Goal: Information Seeking & Learning: Check status

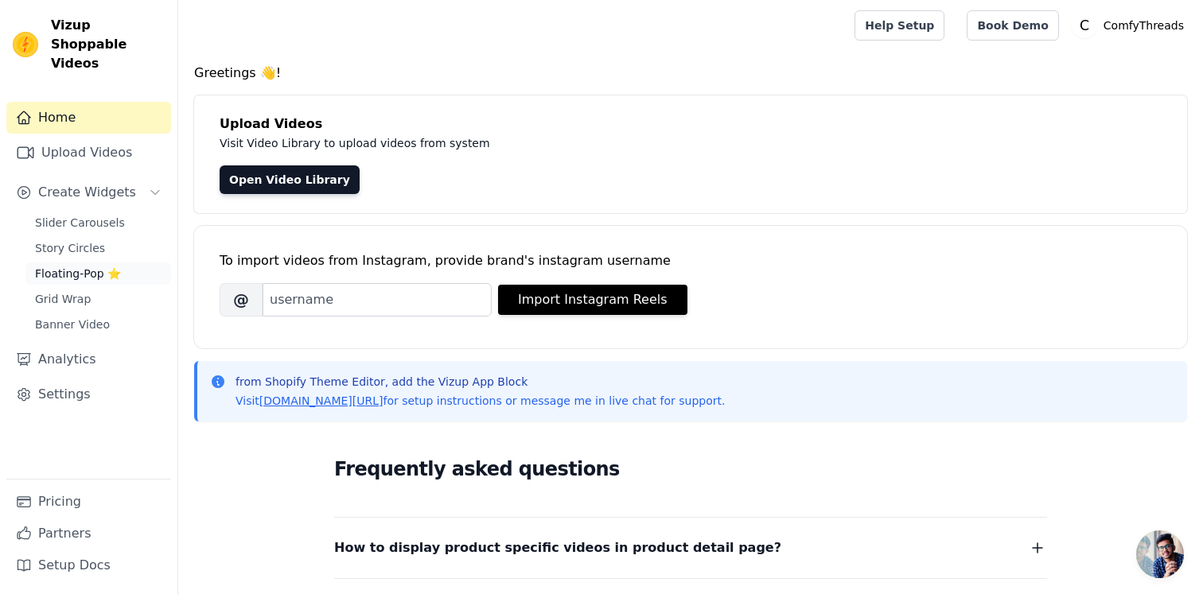
click at [84, 266] on span "Floating-Pop ⭐" at bounding box center [78, 274] width 86 height 16
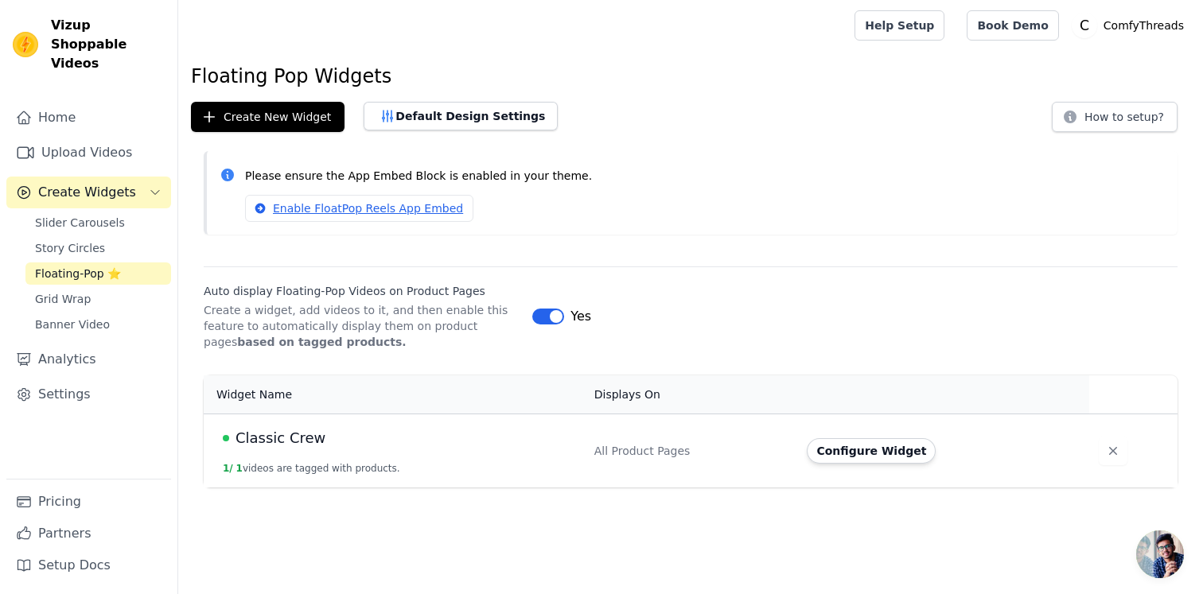
click at [659, 454] on div "All Product Pages" at bounding box center [691, 451] width 194 height 16
click at [274, 432] on span "Classic Crew" at bounding box center [281, 438] width 90 height 22
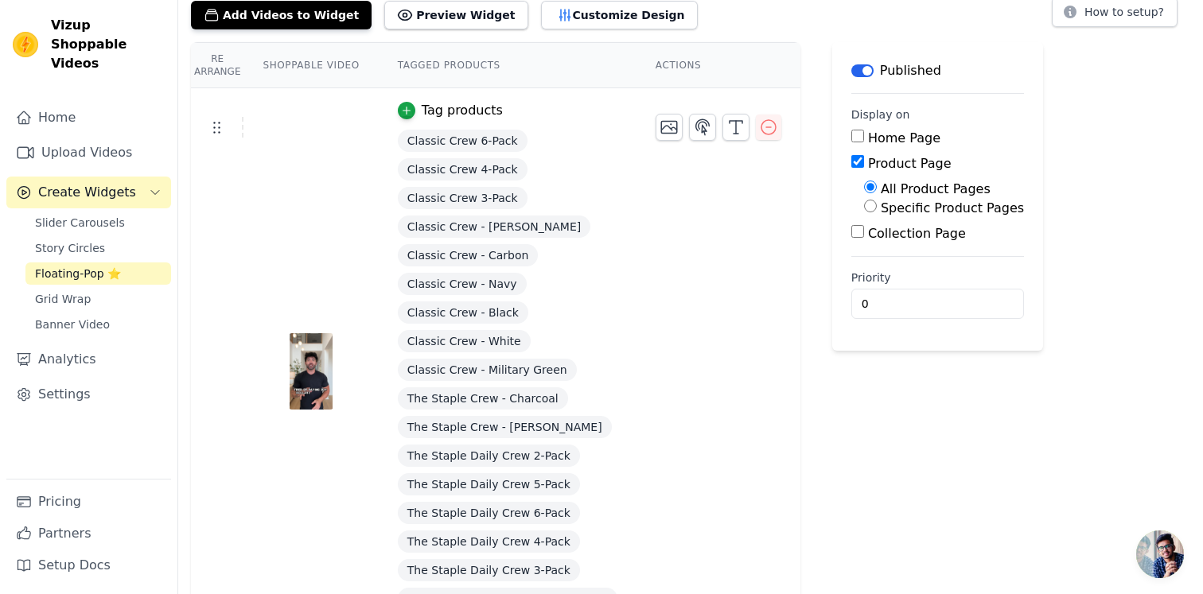
scroll to position [164, 0]
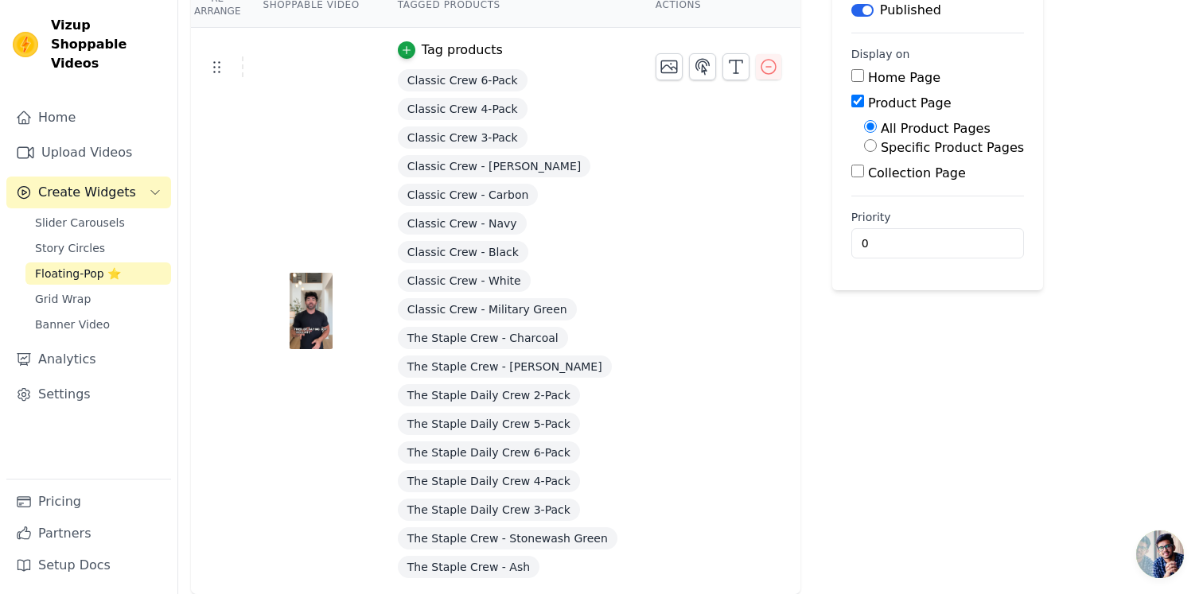
click at [317, 315] on img at bounding box center [311, 311] width 45 height 76
click at [89, 344] on link "Analytics" at bounding box center [88, 360] width 165 height 32
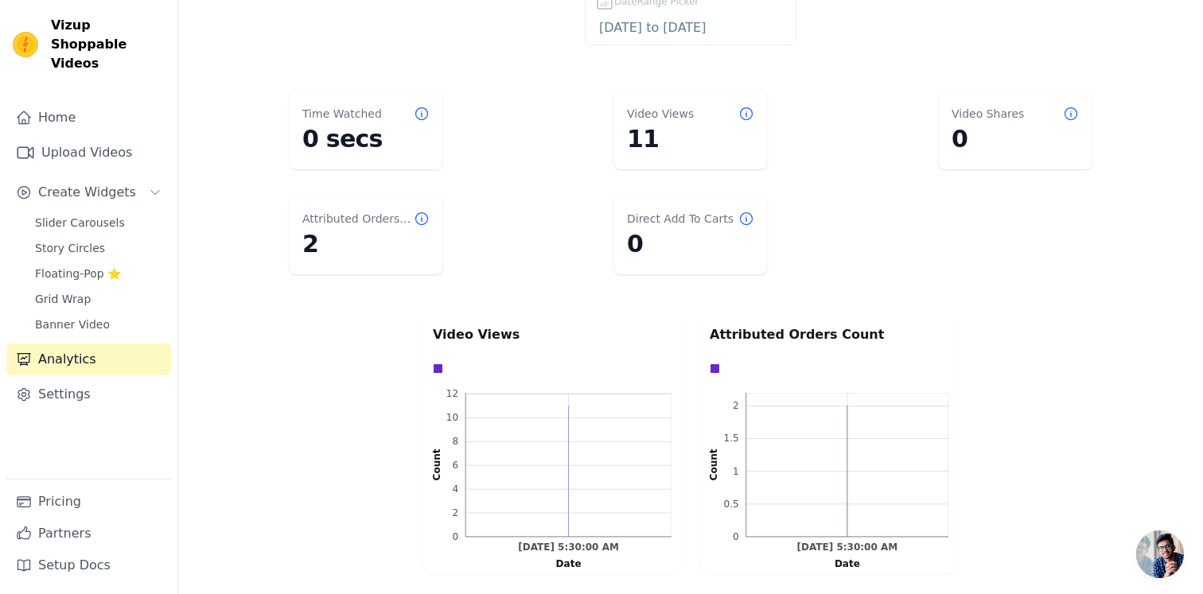
scroll to position [80, 0]
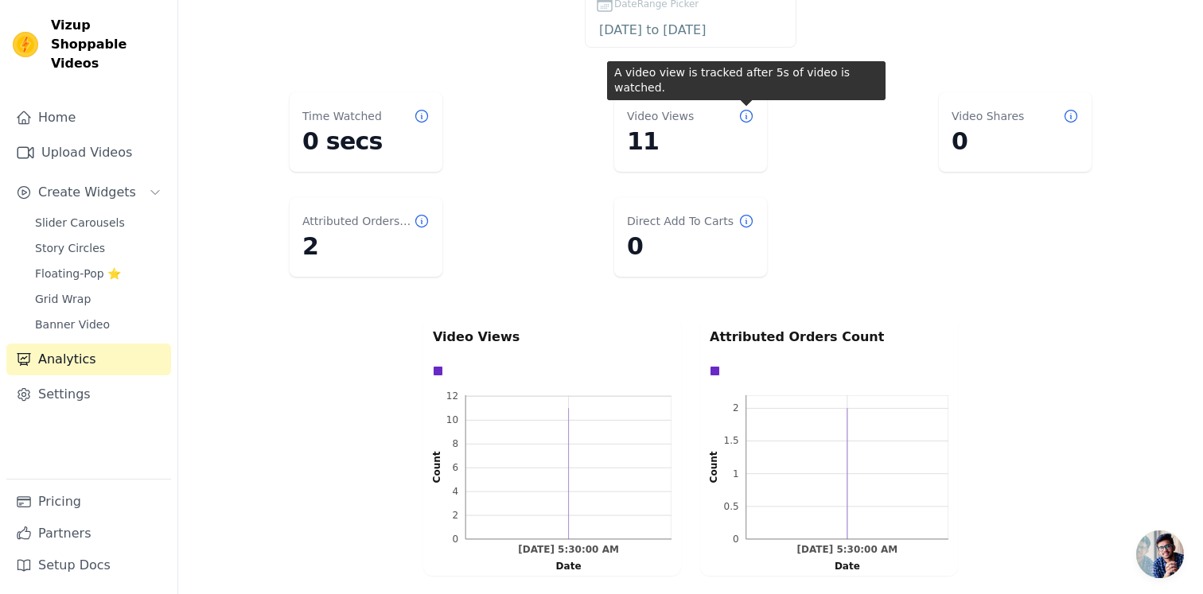
click at [749, 115] on icon at bounding box center [746, 116] width 16 height 16
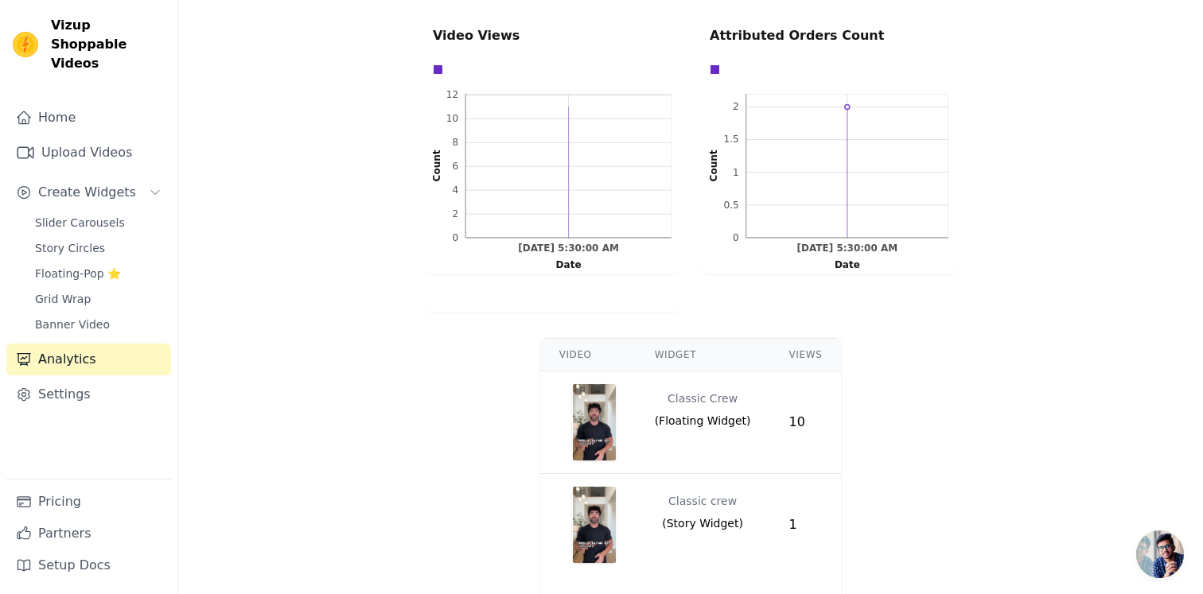
scroll to position [453, 0]
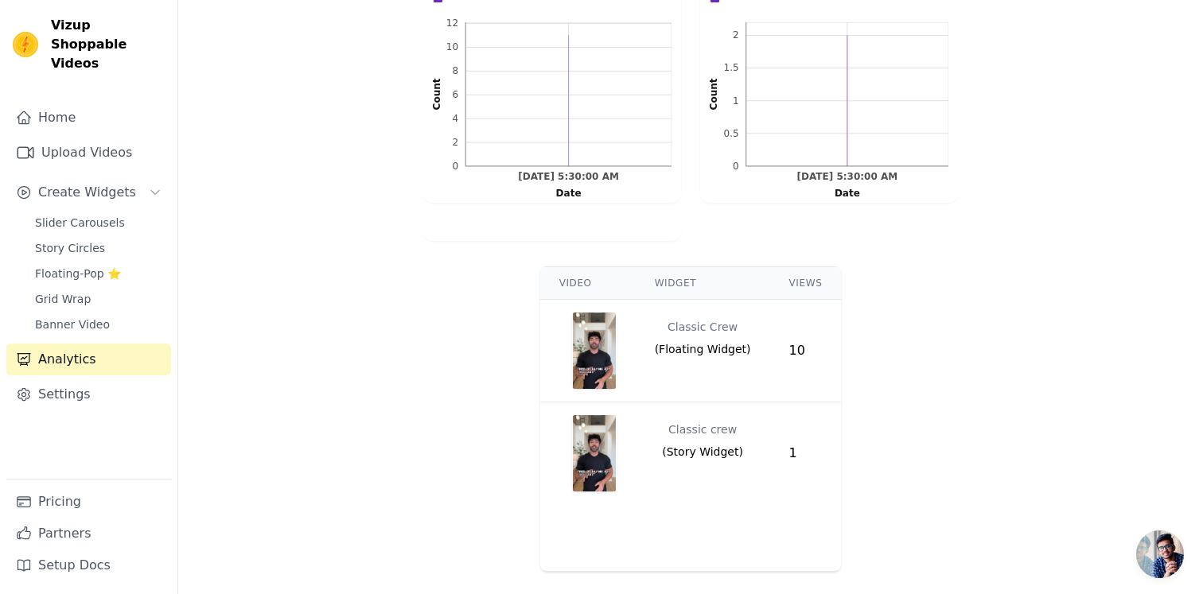
click at [708, 454] on span "( Story Widget )" at bounding box center [702, 452] width 81 height 16
click at [717, 454] on span "( Story Widget )" at bounding box center [702, 452] width 81 height 16
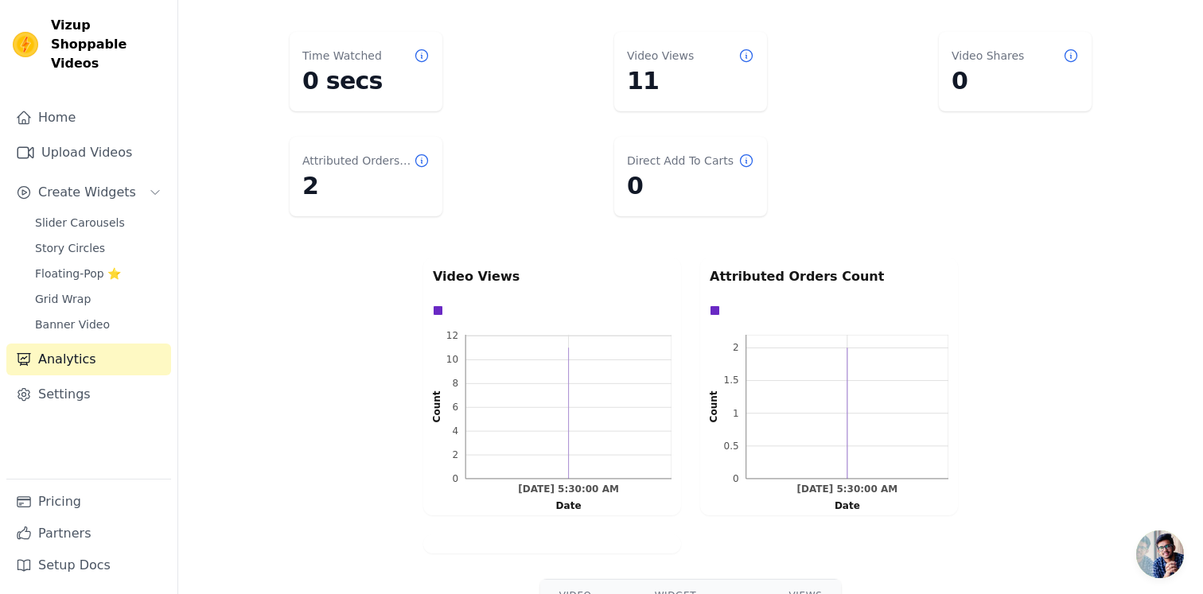
scroll to position [0, 0]
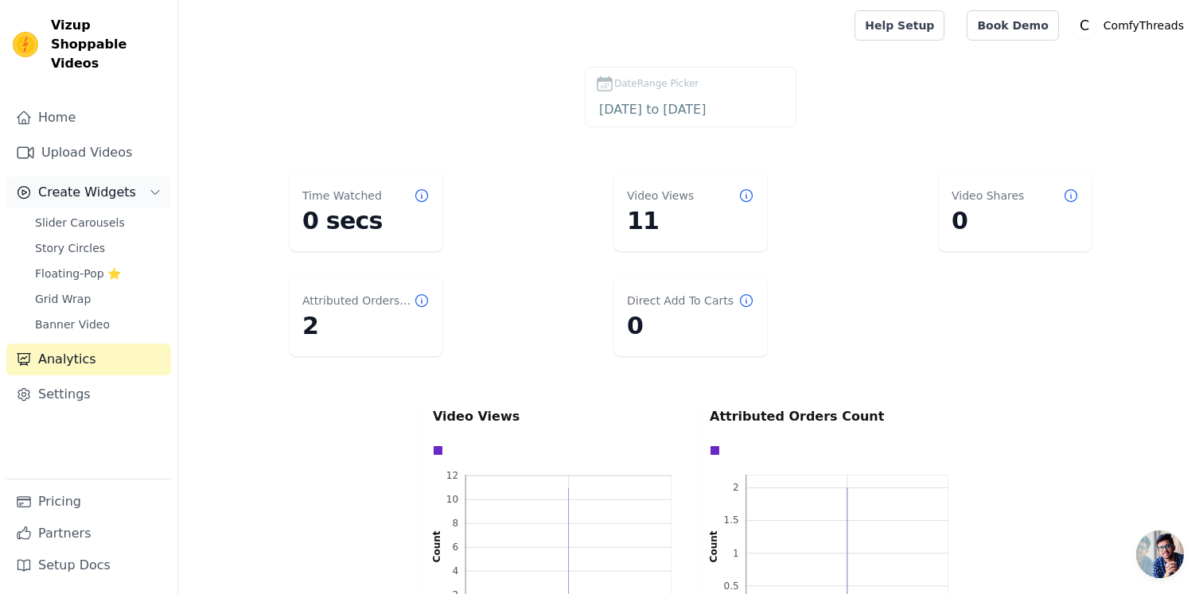
click at [116, 183] on span "Create Widgets" at bounding box center [87, 192] width 98 height 19
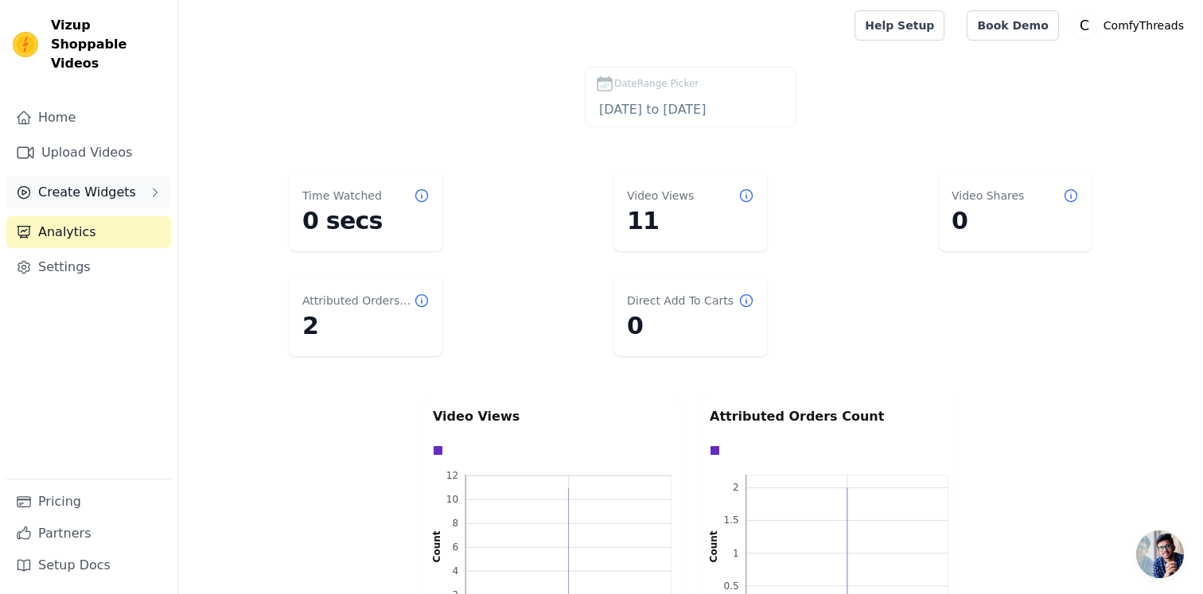
click at [116, 183] on span "Create Widgets" at bounding box center [87, 192] width 98 height 19
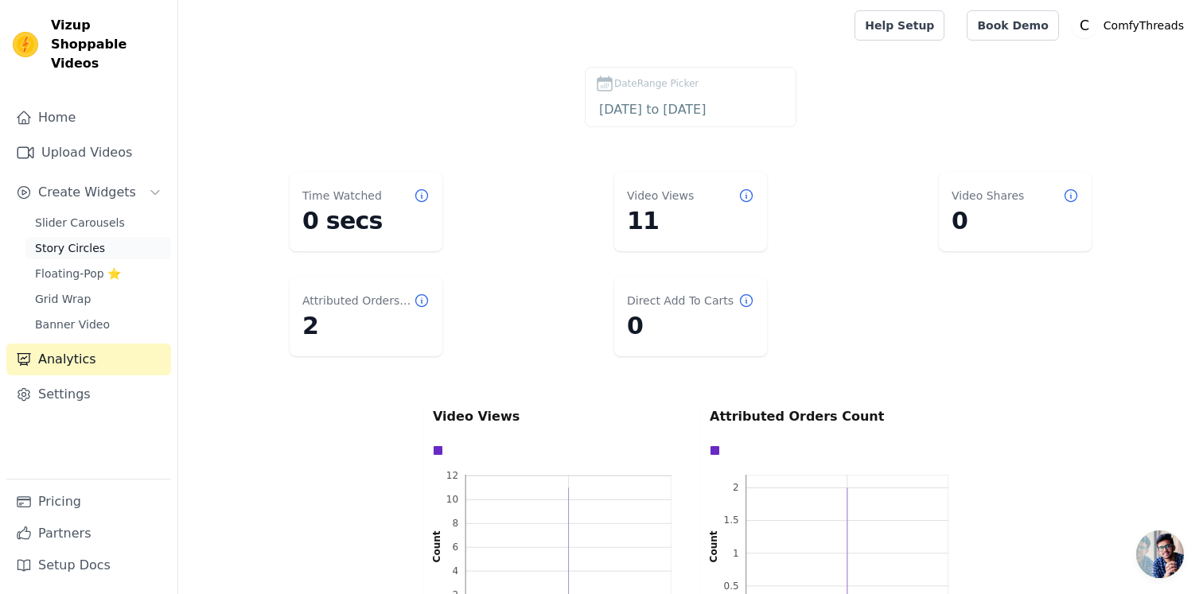
click at [101, 237] on link "Story Circles" at bounding box center [98, 248] width 146 height 22
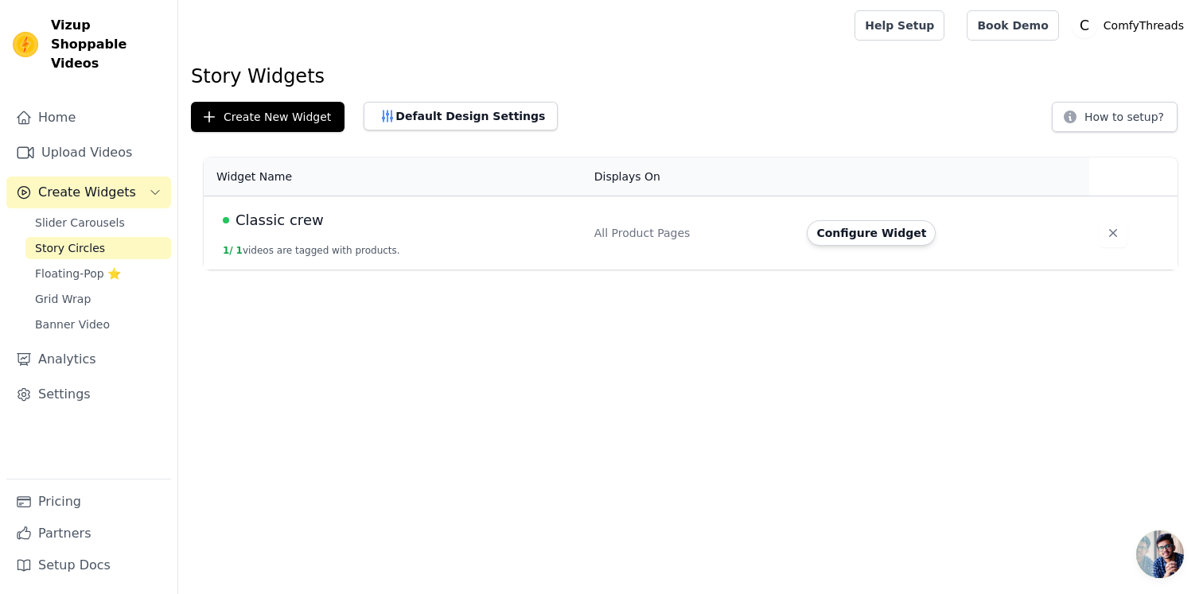
click at [281, 216] on span "Classic crew" at bounding box center [280, 220] width 88 height 22
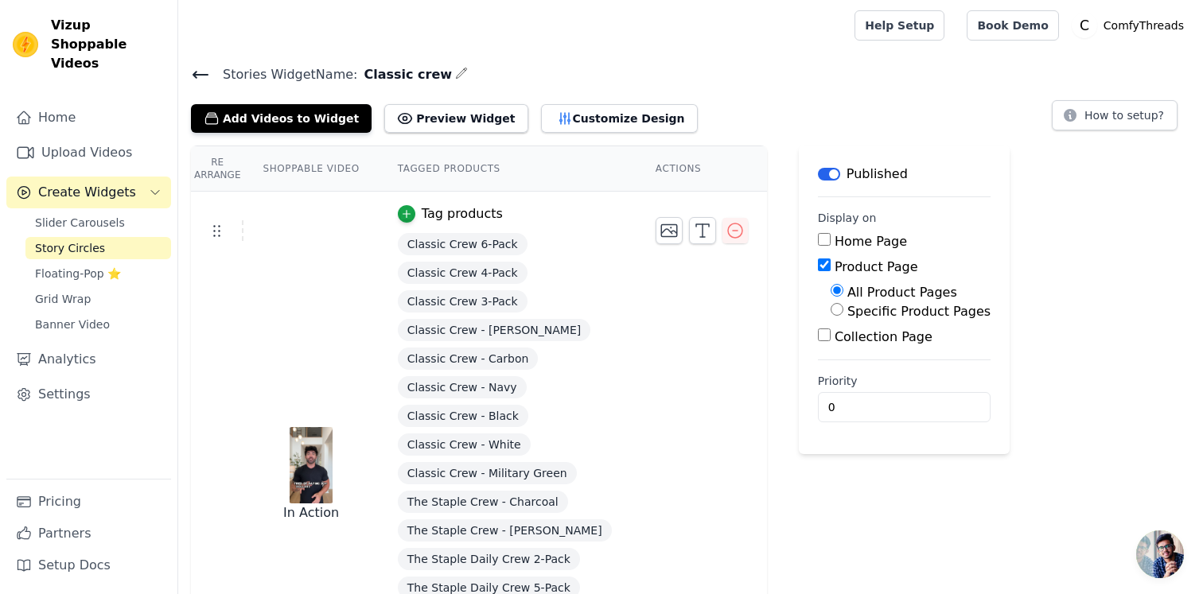
click at [818, 171] on button "Label" at bounding box center [829, 174] width 22 height 13
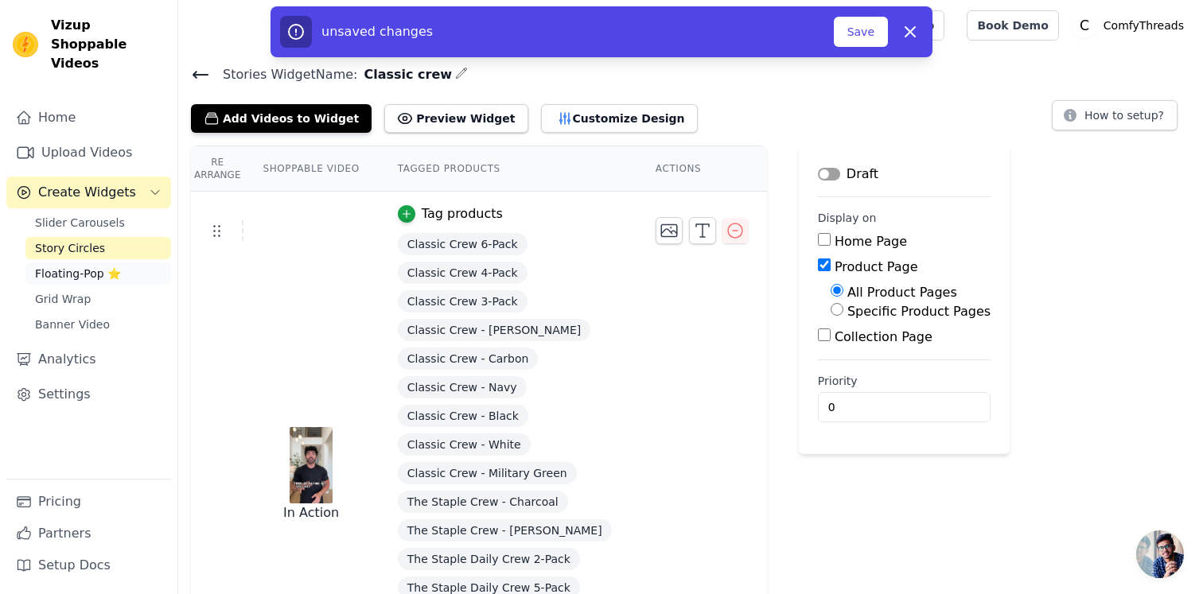
click at [74, 266] on span "Floating-Pop ⭐" at bounding box center [78, 274] width 86 height 16
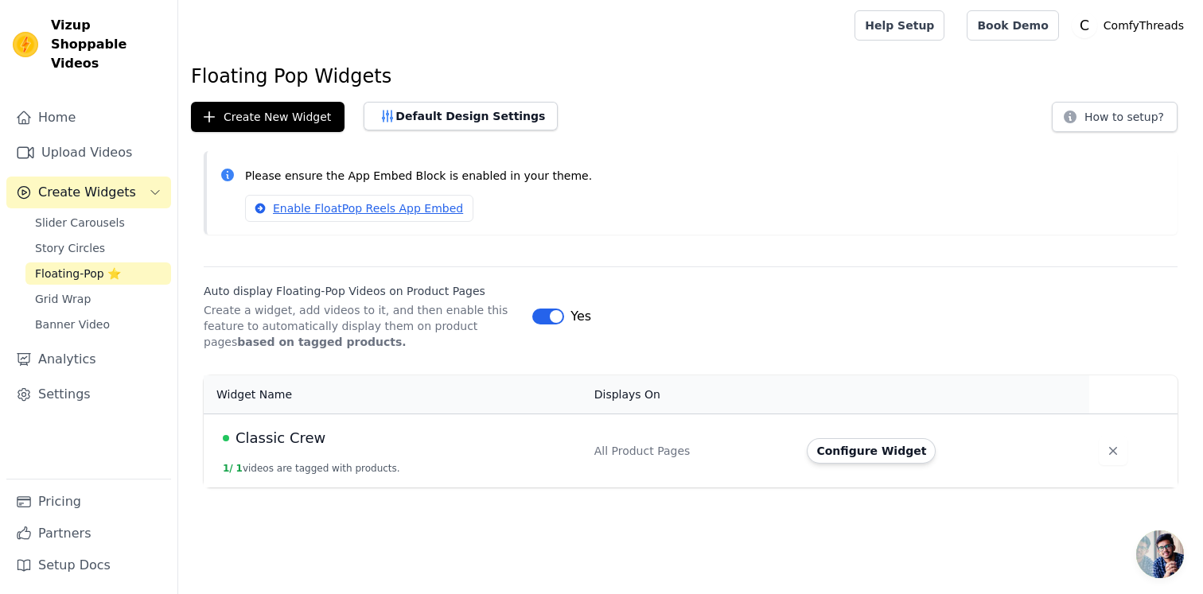
click at [265, 434] on span "Classic Crew" at bounding box center [281, 438] width 90 height 22
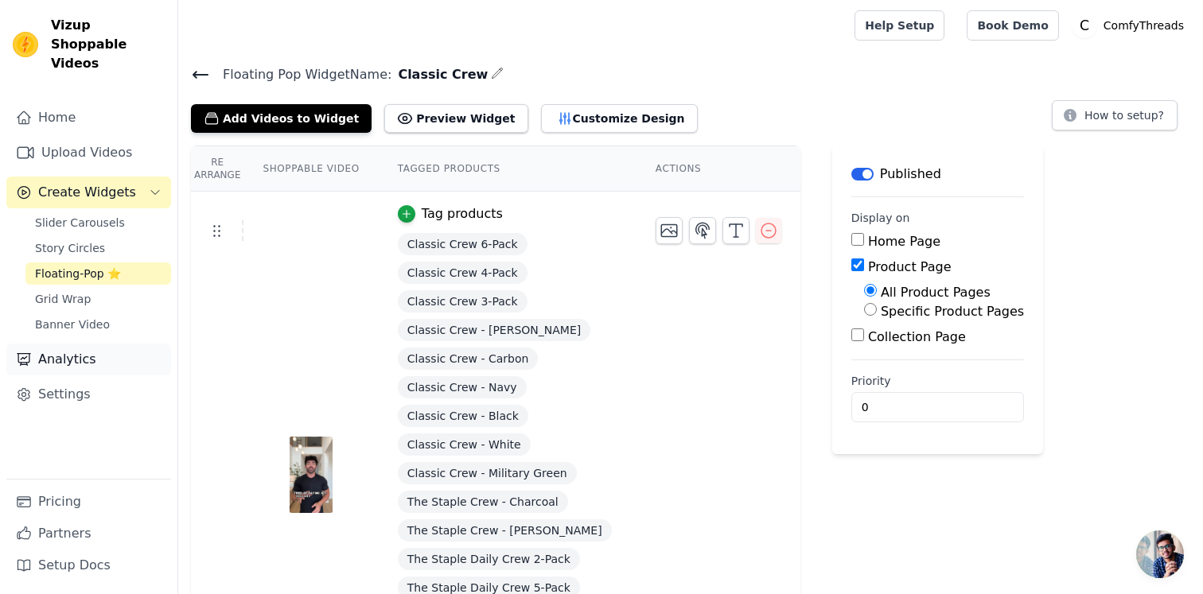
click at [142, 344] on link "Analytics" at bounding box center [88, 360] width 165 height 32
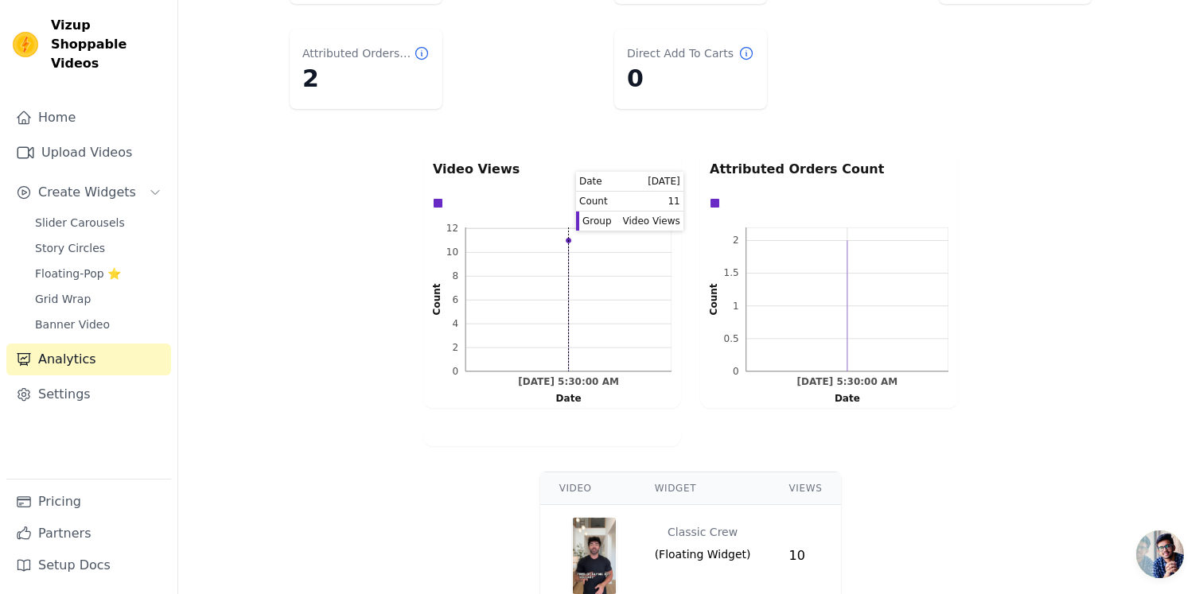
scroll to position [237, 0]
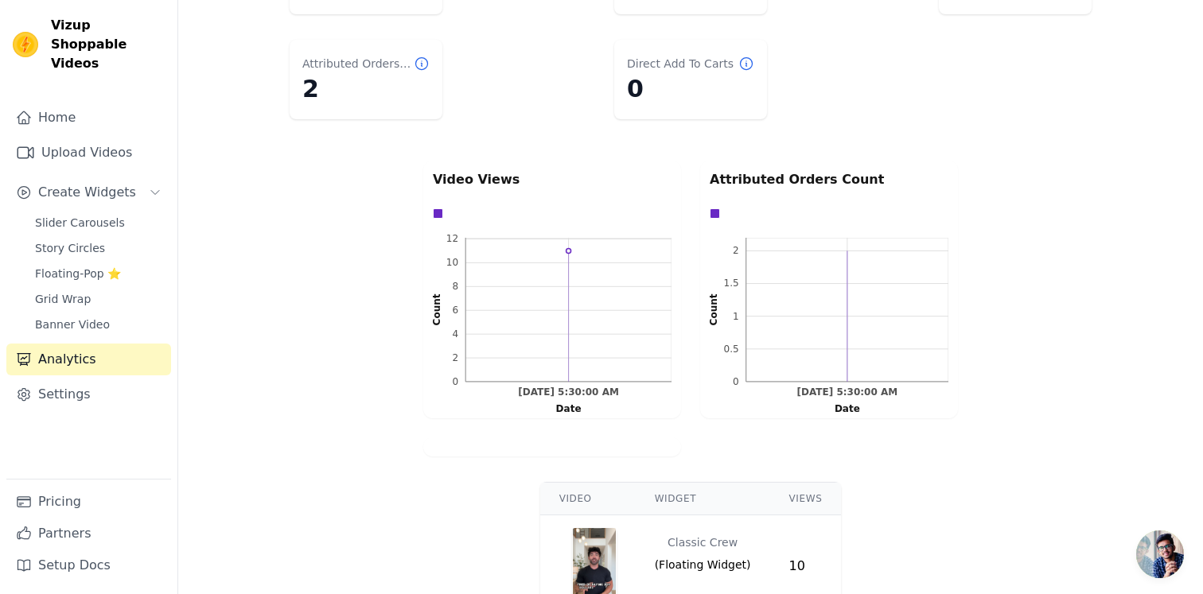
click at [490, 176] on p "Video Views" at bounding box center [552, 179] width 239 height 19
click at [495, 176] on p "Video Views" at bounding box center [552, 179] width 239 height 19
click at [791, 180] on p "Attributed Orders Count" at bounding box center [829, 179] width 239 height 19
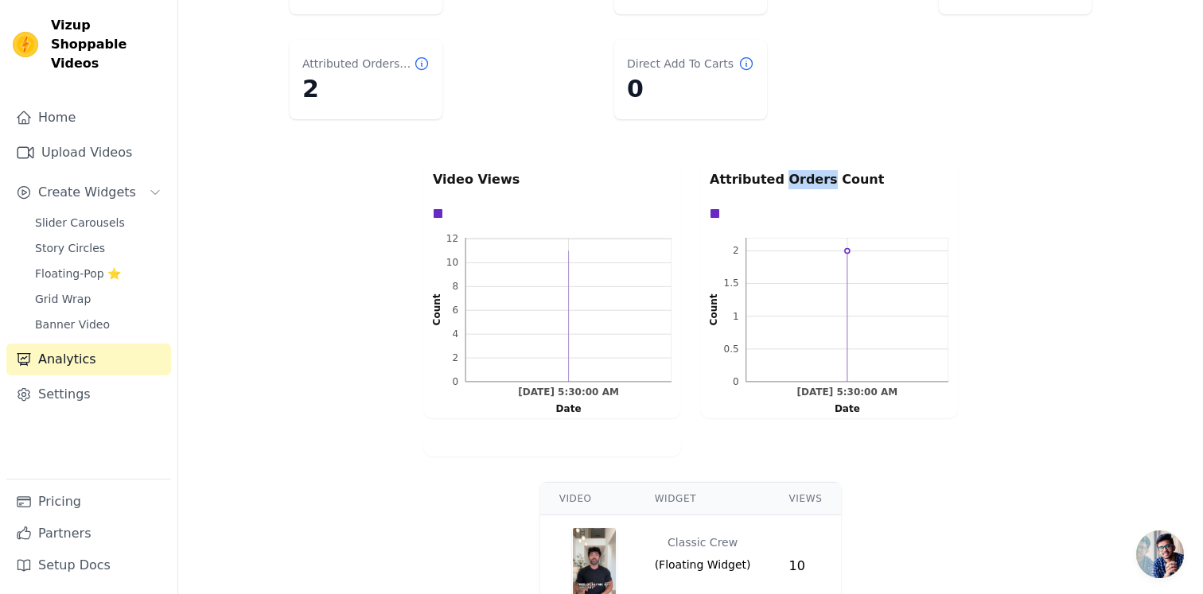
click at [791, 180] on p "Attributed Orders Count" at bounding box center [829, 179] width 239 height 19
click at [795, 180] on p "Attributed Orders Count" at bounding box center [829, 179] width 239 height 19
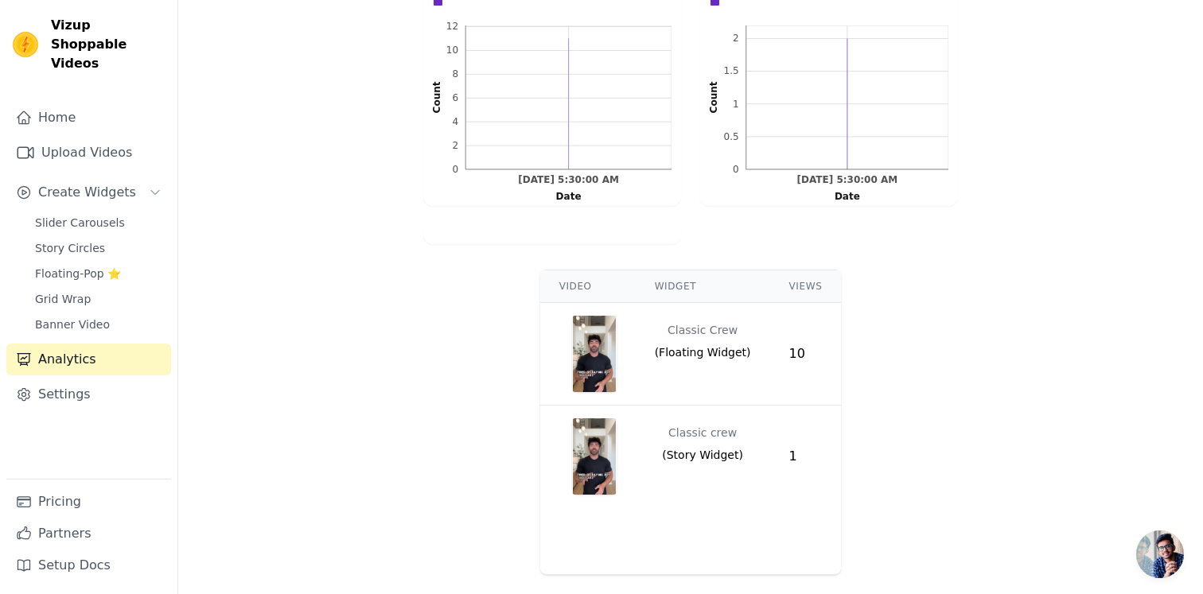
scroll to position [453, 0]
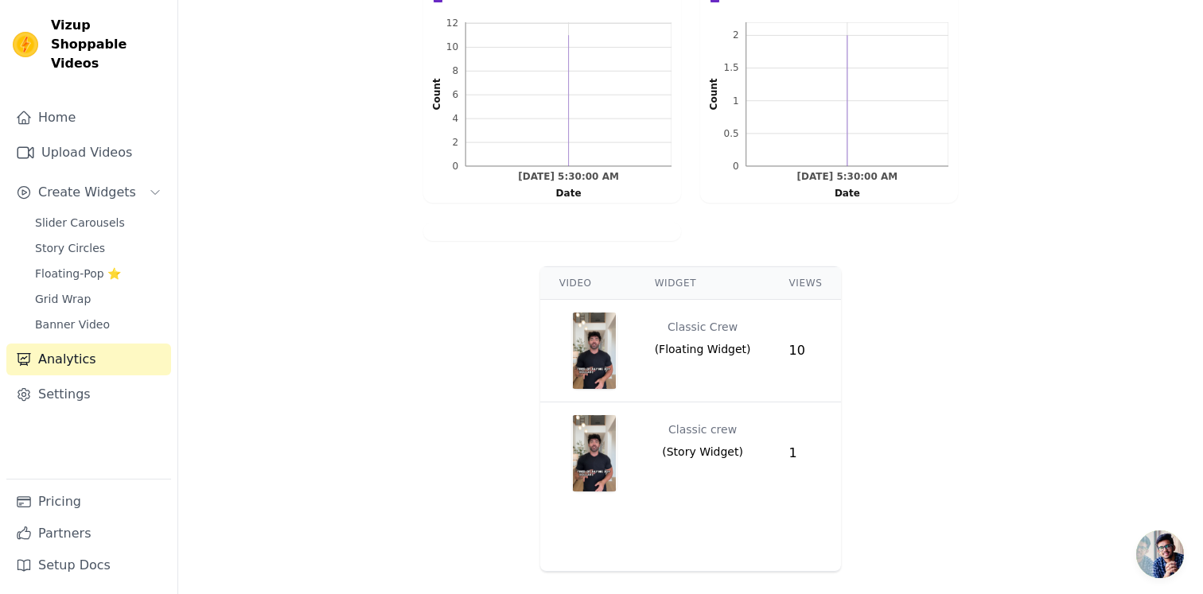
click at [687, 343] on span "( Floating Widget )" at bounding box center [703, 349] width 96 height 16
click at [592, 343] on img "button" at bounding box center [594, 351] width 45 height 76
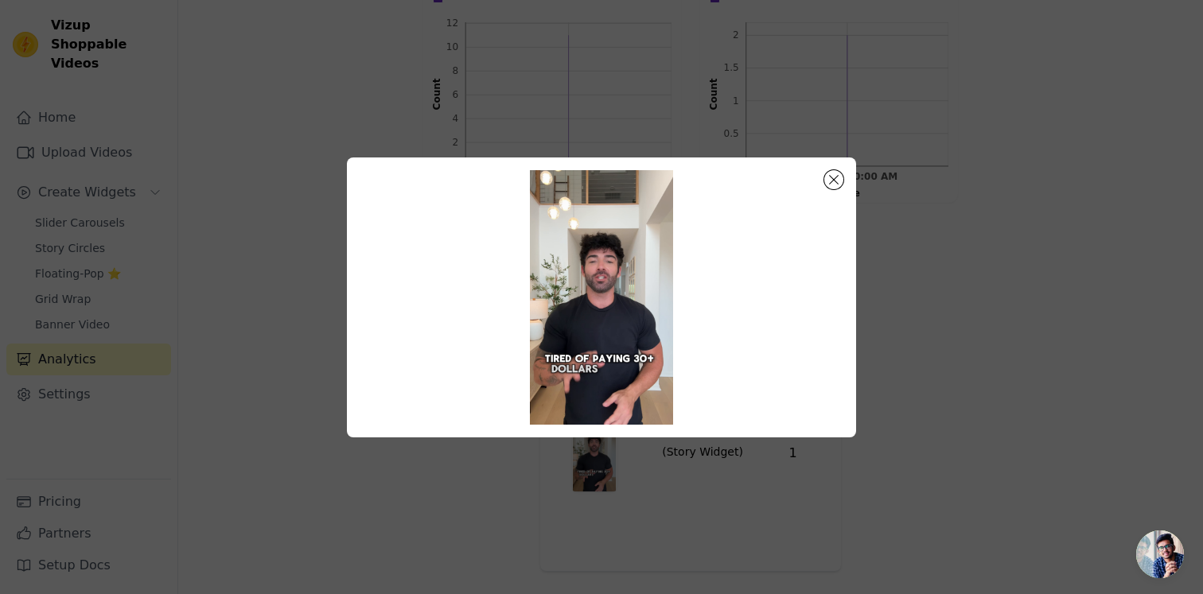
click at [591, 298] on video at bounding box center [602, 297] width 484 height 255
click at [831, 177] on button "Close modal" at bounding box center [833, 179] width 19 height 19
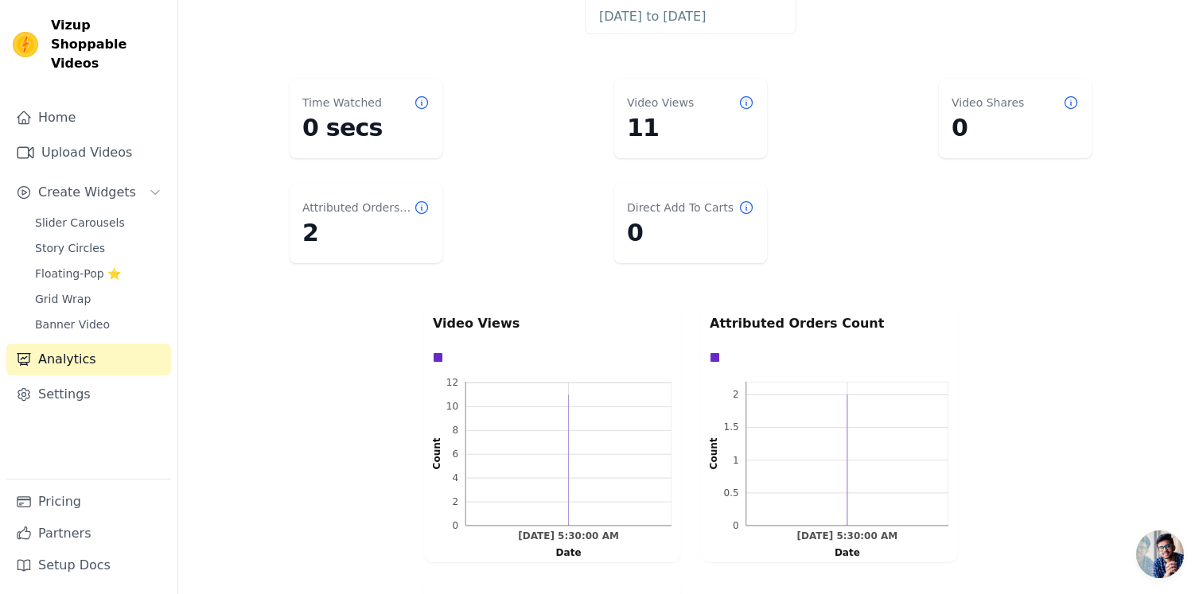
scroll to position [81, 0]
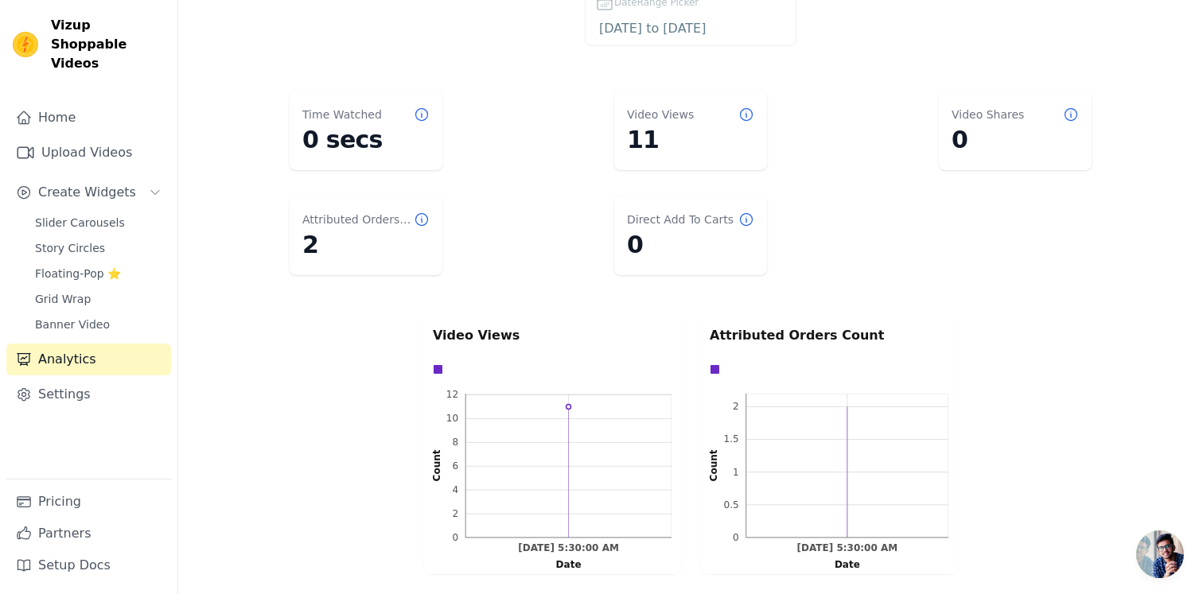
click at [450, 333] on p "Video Views" at bounding box center [552, 335] width 239 height 19
click at [490, 333] on p "Video Views" at bounding box center [552, 335] width 239 height 19
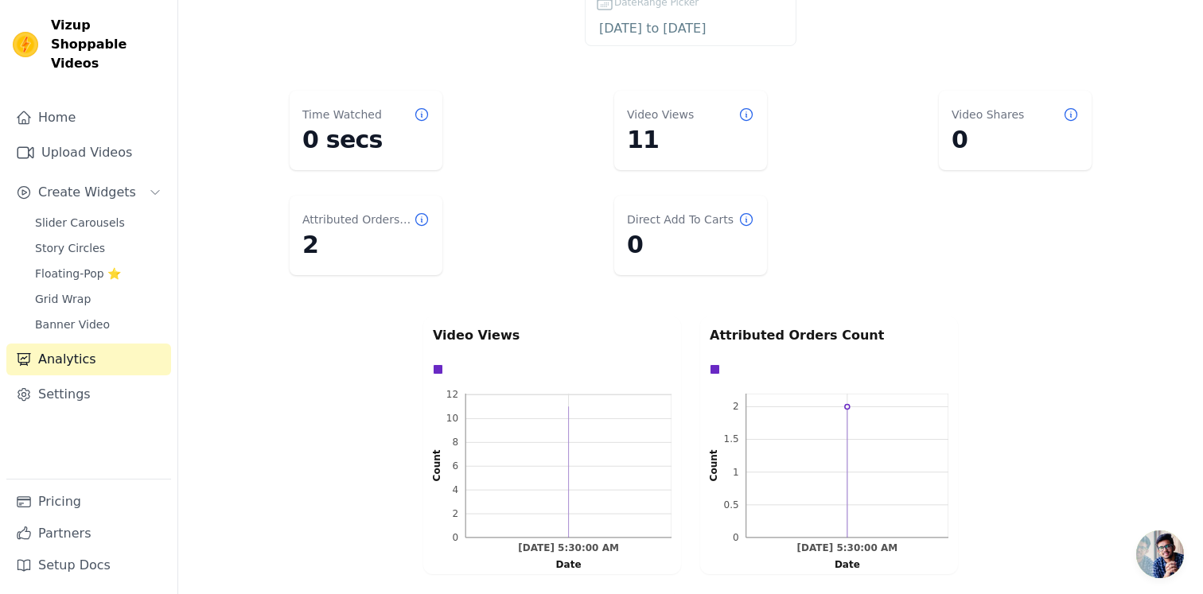
click at [741, 347] on div at bounding box center [829, 354] width 239 height 19
click at [778, 336] on p "Attributed Orders Count" at bounding box center [829, 335] width 239 height 19
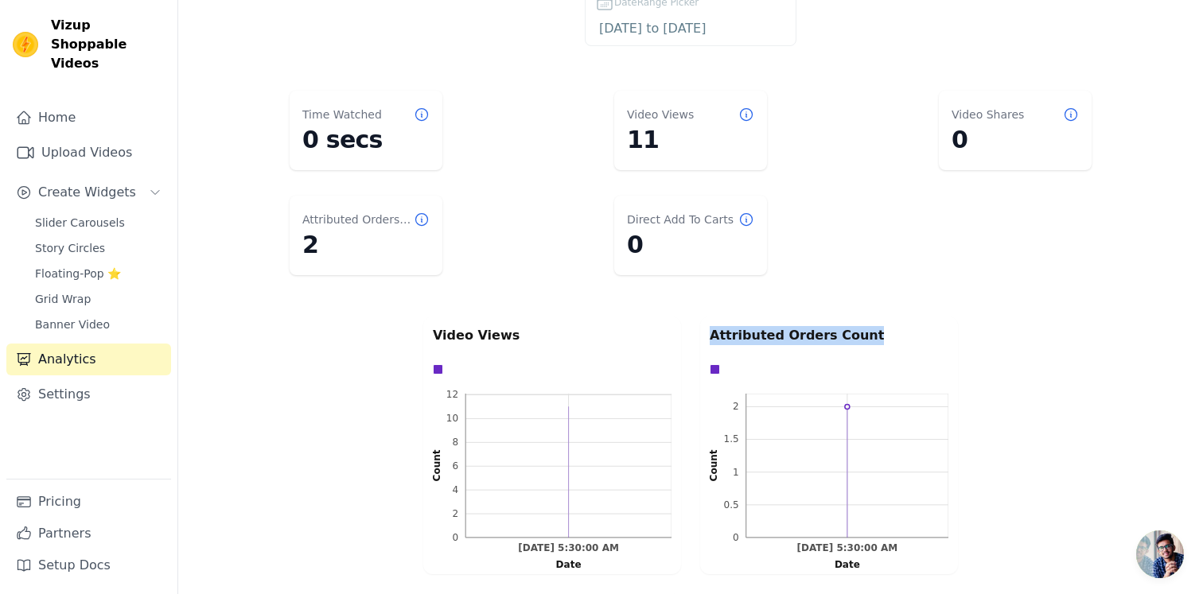
click at [778, 336] on p "Attributed Orders Count" at bounding box center [829, 335] width 239 height 19
click at [797, 336] on p "Attributed Orders Count" at bounding box center [829, 335] width 239 height 19
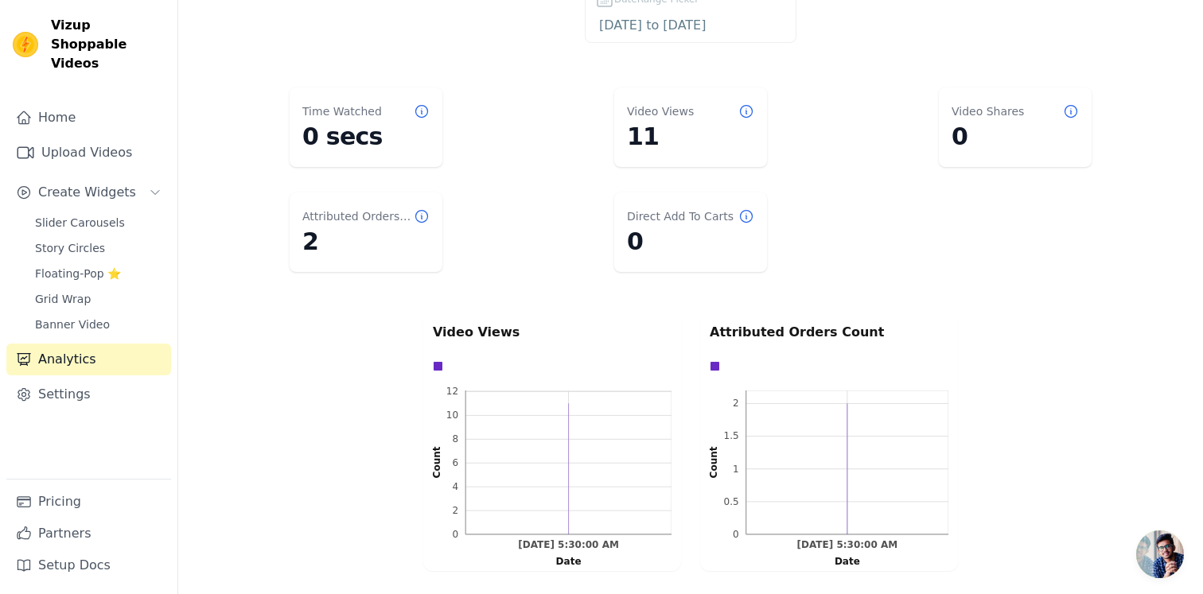
scroll to position [87, 0]
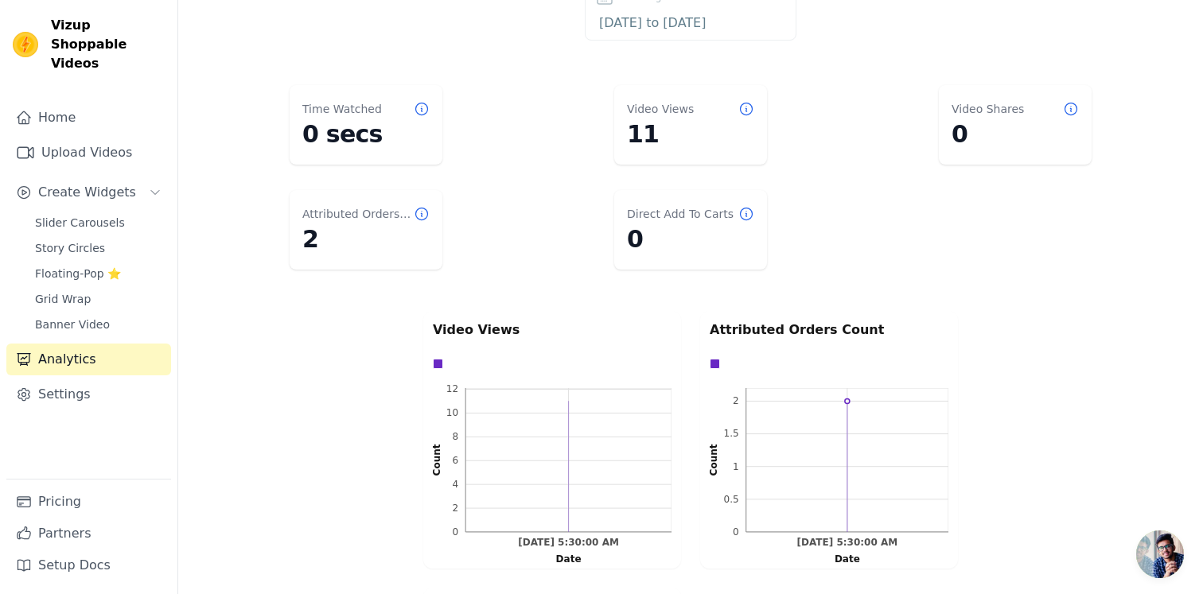
click at [744, 330] on p "Attributed Orders Count" at bounding box center [829, 330] width 239 height 19
click at [762, 330] on p "Attributed Orders Count" at bounding box center [829, 330] width 239 height 19
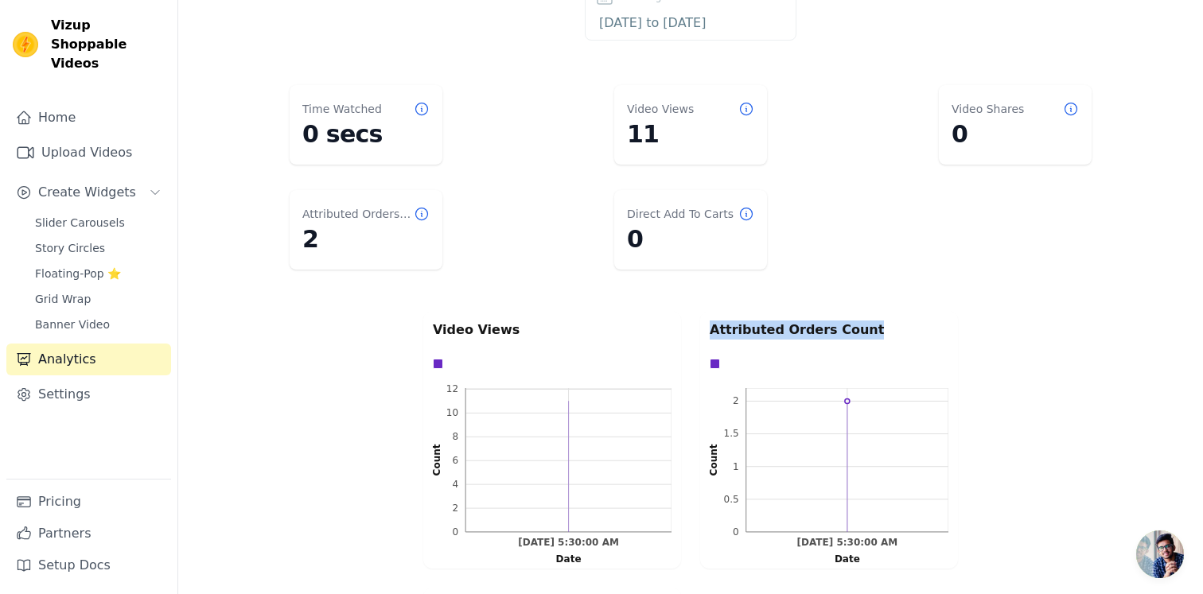
click at [762, 330] on p "Attributed Orders Count" at bounding box center [829, 330] width 239 height 19
click at [765, 330] on p "Attributed Orders Count" at bounding box center [829, 330] width 239 height 19
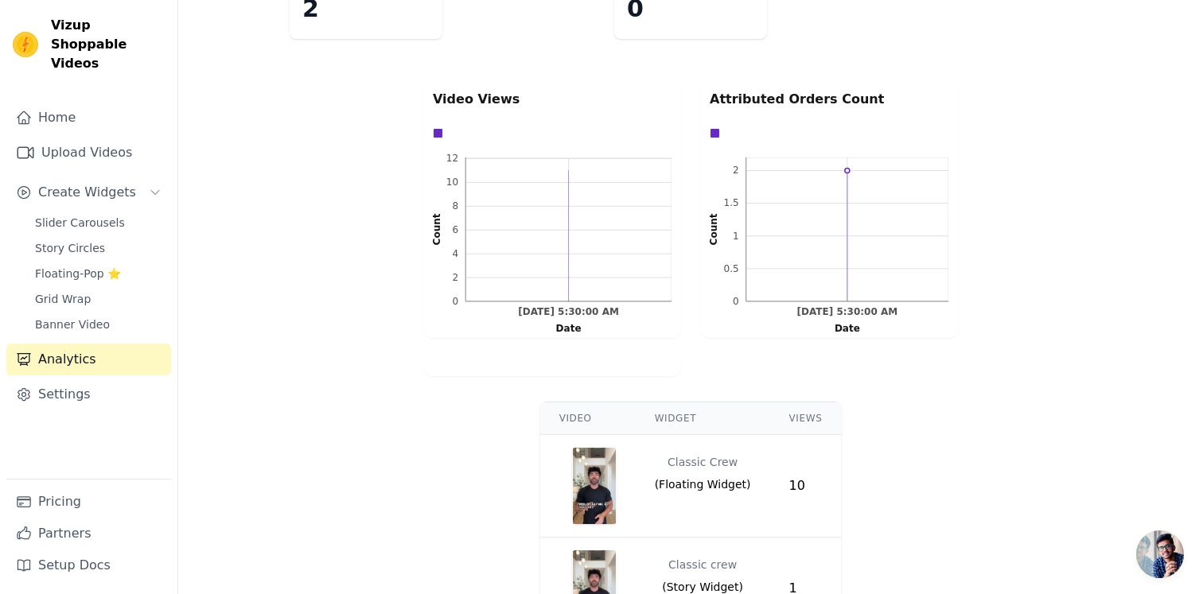
scroll to position [453, 0]
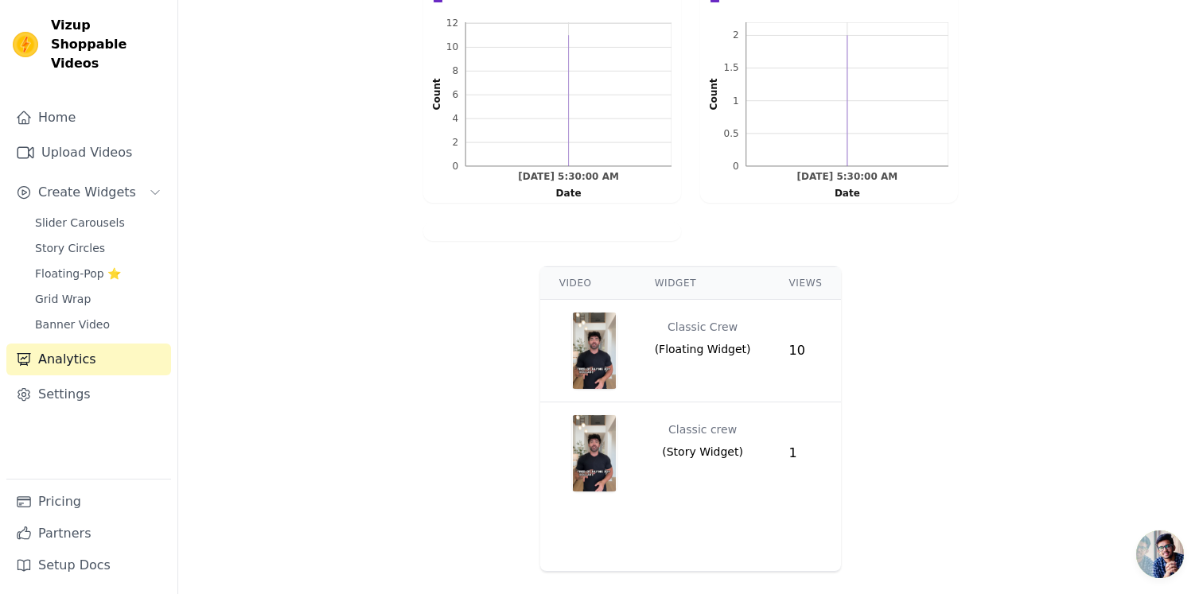
click at [572, 274] on th "Video" at bounding box center [587, 283] width 95 height 33
click at [691, 274] on th "Widget" at bounding box center [703, 283] width 134 height 33
click at [782, 274] on th "Views" at bounding box center [806, 283] width 72 height 33
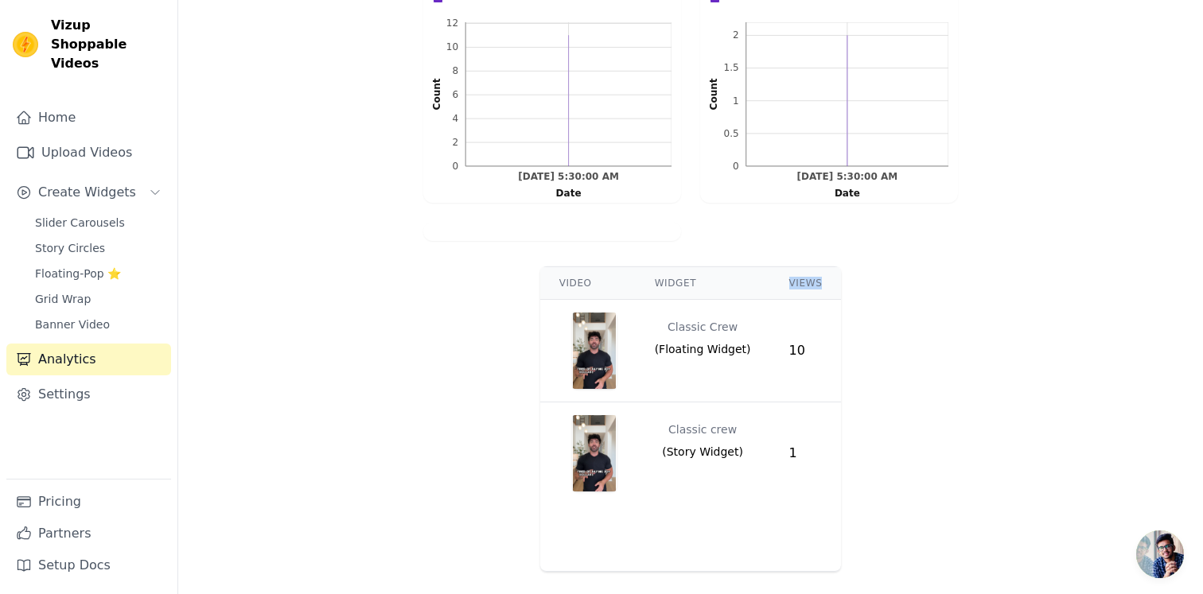
click at [782, 274] on th "Views" at bounding box center [806, 283] width 72 height 33
click at [789, 274] on th "Views" at bounding box center [806, 283] width 72 height 33
click at [691, 235] on div "Video Views 0 2 4 6 8 10 12 0 2 4 6 8 10 12 Count [DATE] 5:30:00 AM [DATE] 5:30…" at bounding box center [690, 93] width 541 height 302
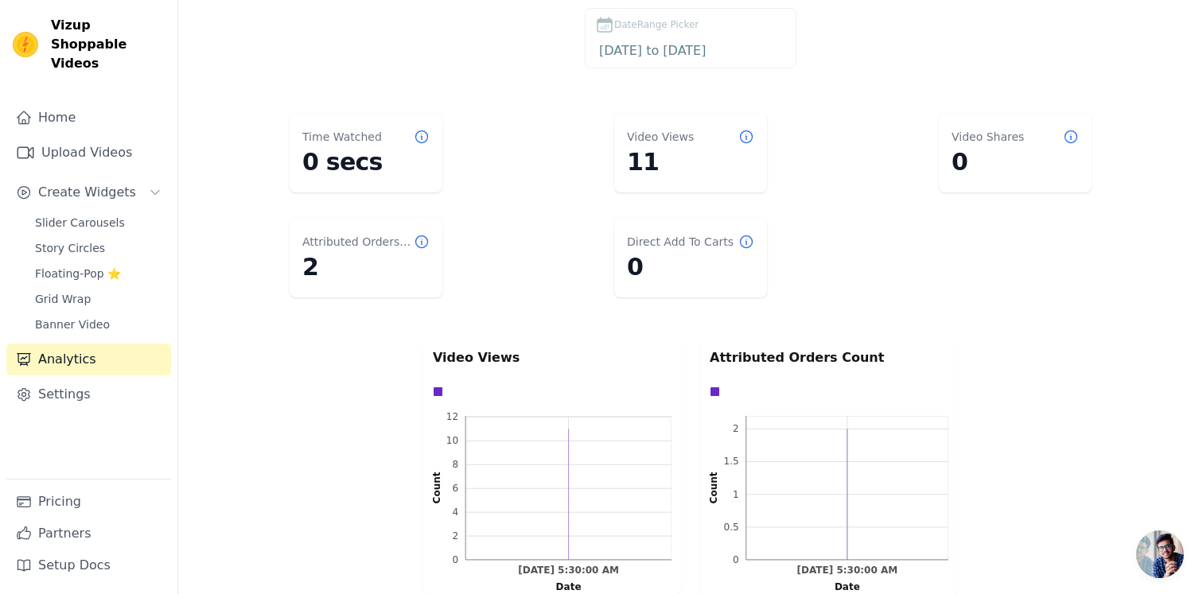
scroll to position [0, 0]
